Goal: Transaction & Acquisition: Purchase product/service

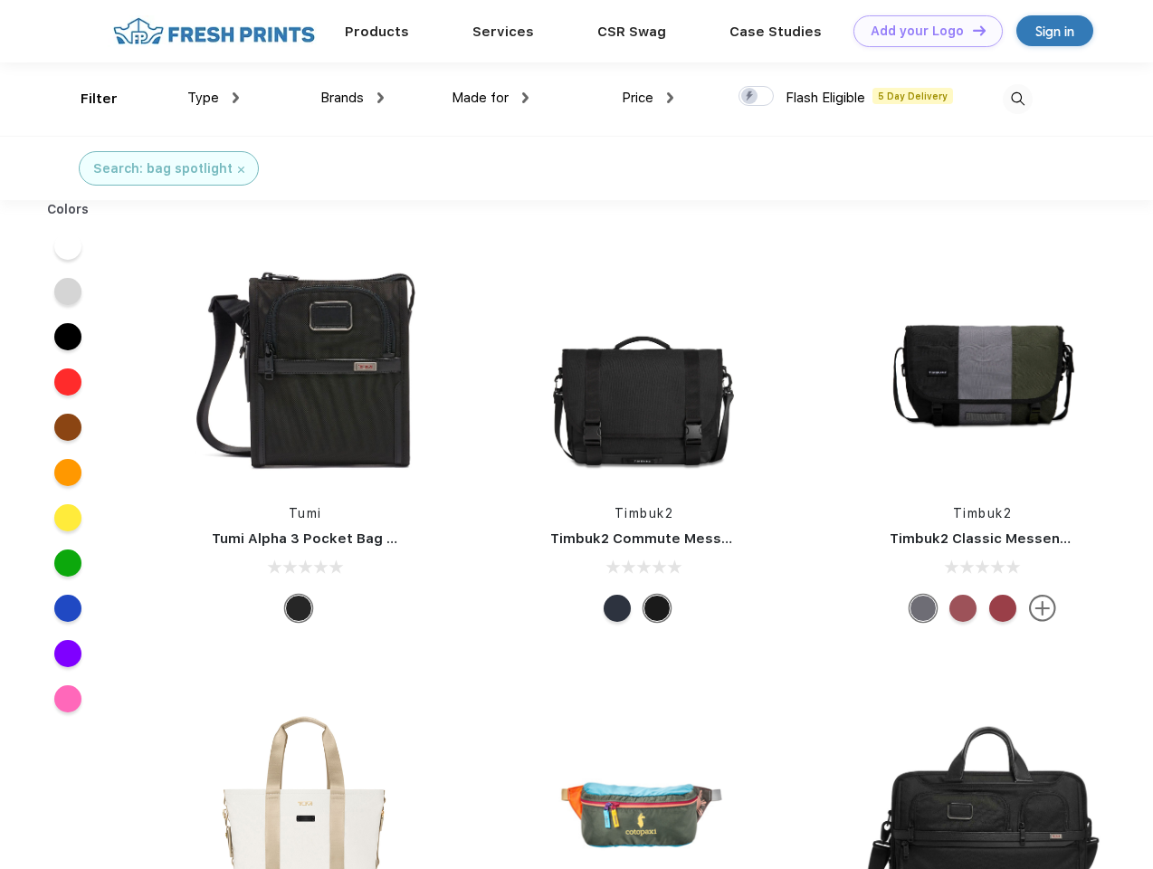
scroll to position [1, 0]
click at [921, 31] on link "Add your Logo Design Tool" at bounding box center [927, 31] width 149 height 32
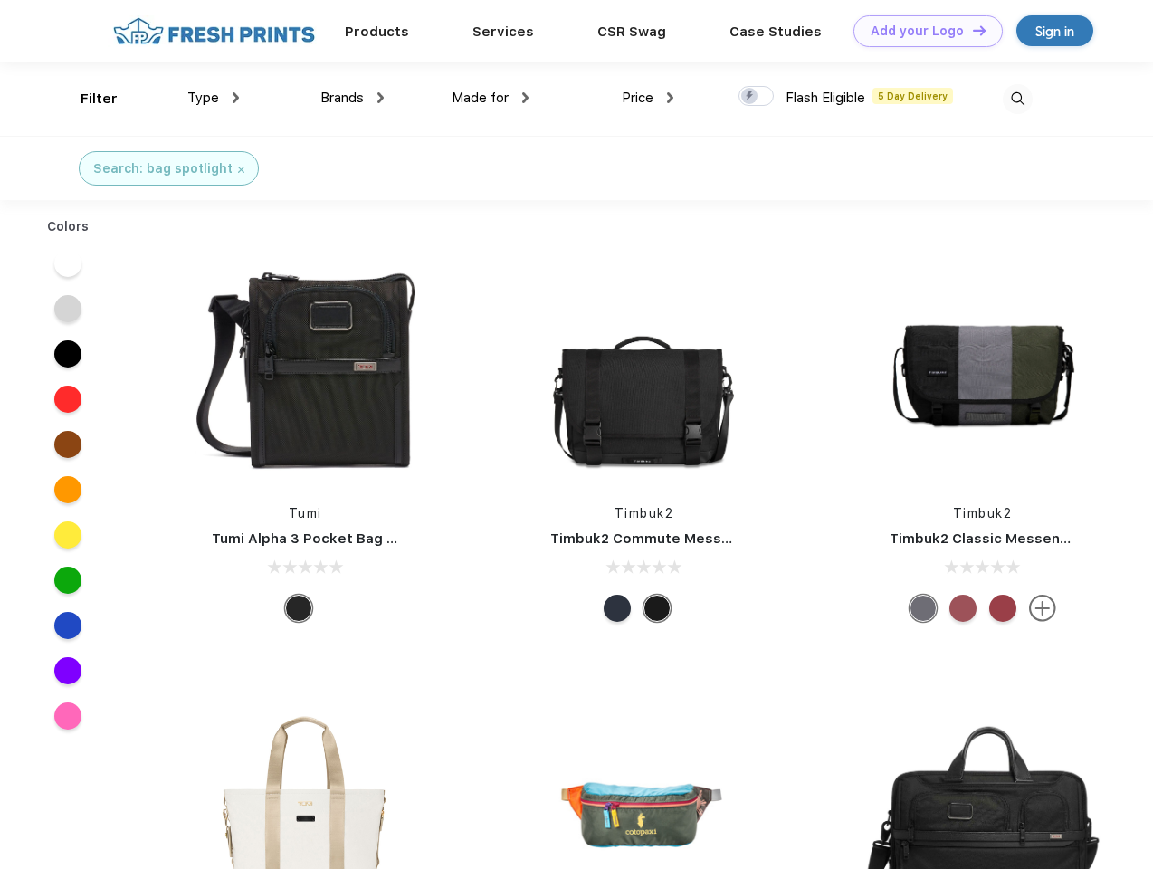
click at [0, 0] on div "Design Tool" at bounding box center [0, 0] width 0 height 0
click at [971, 30] on link "Add your Logo Design Tool" at bounding box center [927, 31] width 149 height 32
click at [87, 99] on div "Filter" at bounding box center [99, 99] width 37 height 21
click at [214, 98] on span "Type" at bounding box center [203, 98] width 32 height 16
click at [352, 98] on span "Brands" at bounding box center [341, 98] width 43 height 16
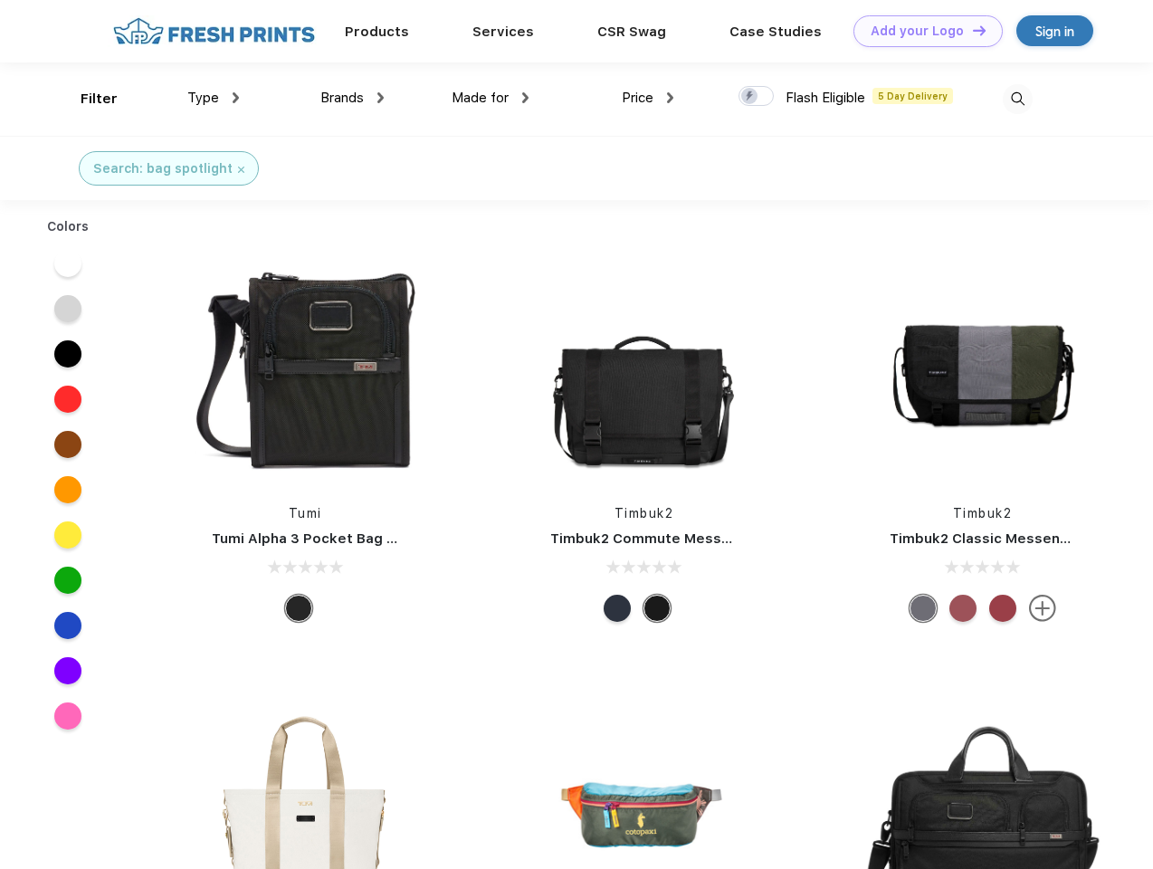
click at [491, 98] on span "Made for" at bounding box center [480, 98] width 57 height 16
click at [648, 98] on span "Price" at bounding box center [638, 98] width 32 height 16
click at [757, 97] on div at bounding box center [755, 96] width 35 height 20
click at [750, 97] on input "checkbox" at bounding box center [744, 91] width 12 height 12
click at [1017, 99] on img at bounding box center [1018, 99] width 30 height 30
